Goal: Information Seeking & Learning: Learn about a topic

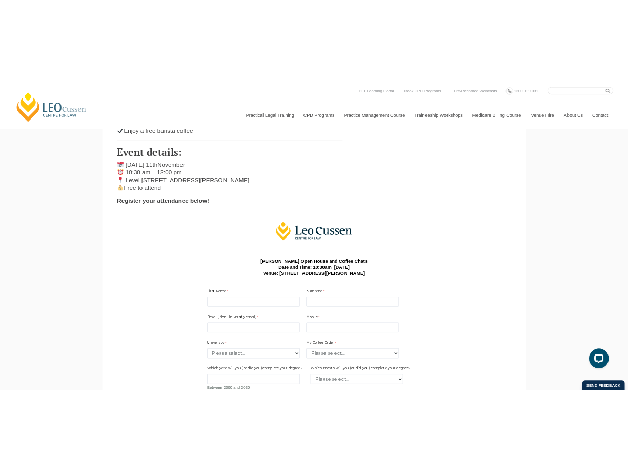
scroll to position [402, 0]
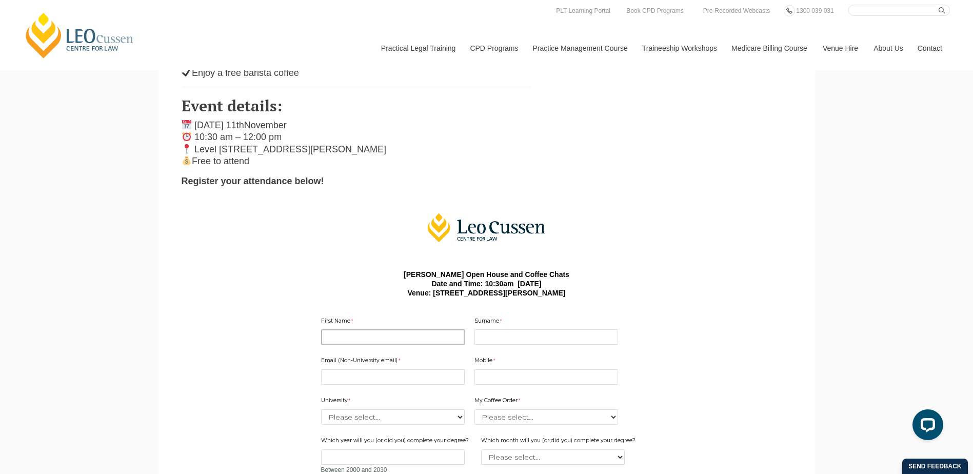
drag, startPoint x: 424, startPoint y: 323, endPoint x: 413, endPoint y: 336, distance: 16.7
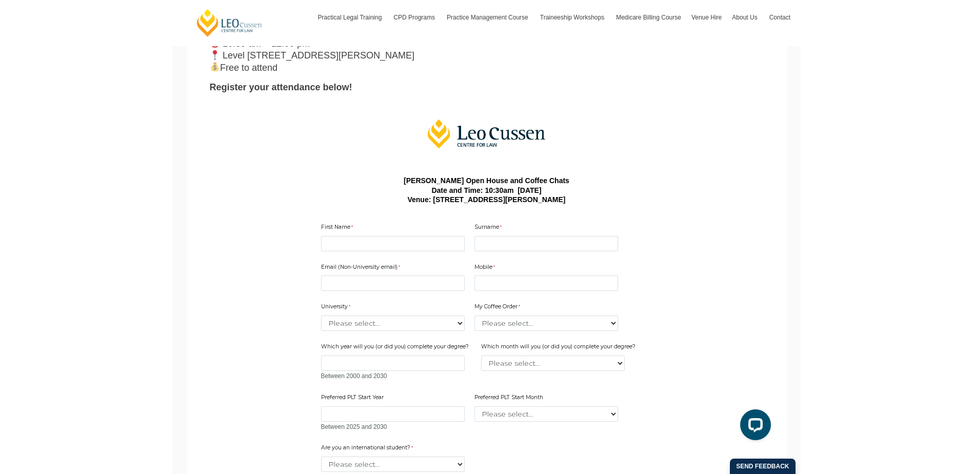
scroll to position [359, 0]
